Goal: Task Accomplishment & Management: Use online tool/utility

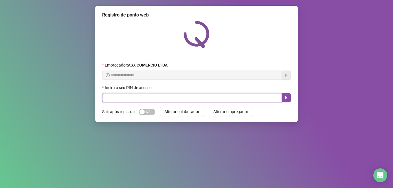
click at [164, 98] on input "text" at bounding box center [192, 97] width 180 height 9
type input "*****"
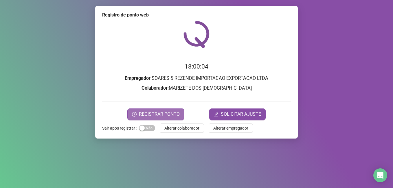
click at [148, 113] on span "REGISTRAR PONTO" at bounding box center [159, 114] width 41 height 7
